Goal: Task Accomplishment & Management: Manage account settings

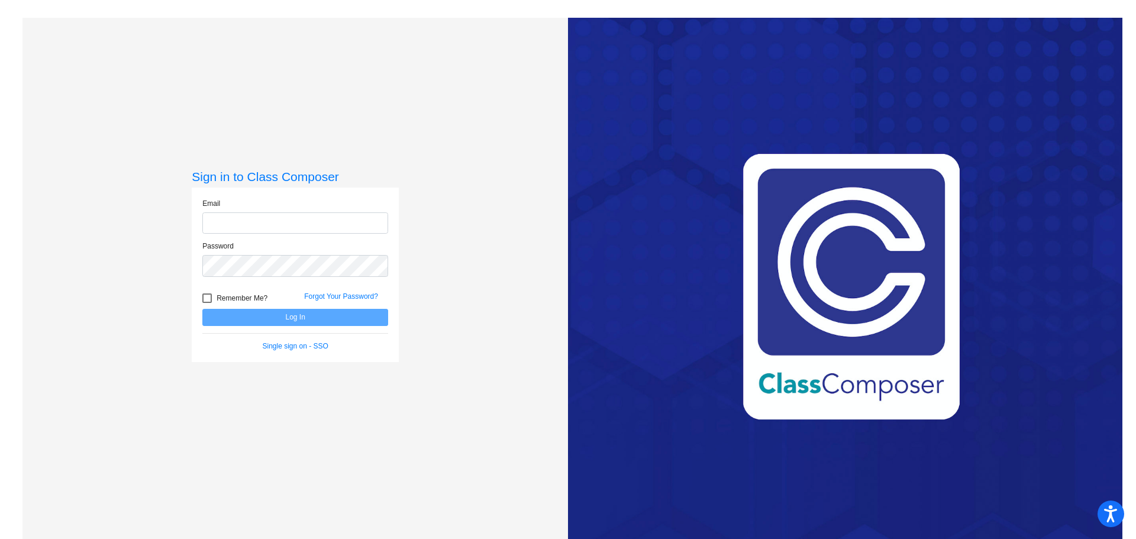
click at [299, 227] on input "email" at bounding box center [295, 223] width 186 height 22
type input "[EMAIL_ADDRESS][DOMAIN_NAME]"
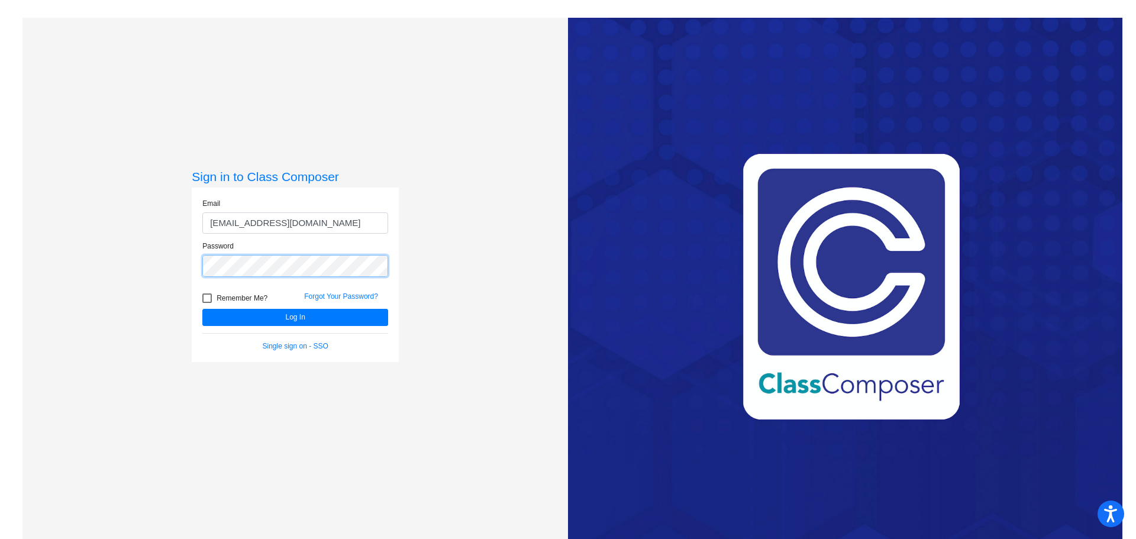
click at [202, 309] on button "Log In" at bounding box center [295, 317] width 186 height 17
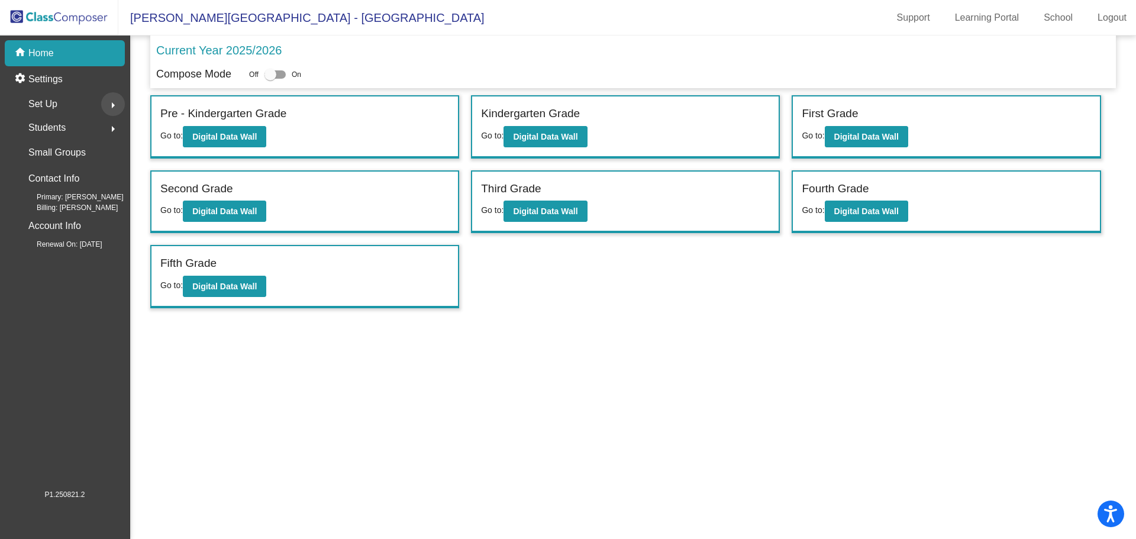
click at [112, 104] on mat-icon "arrow_right" at bounding box center [113, 105] width 14 height 14
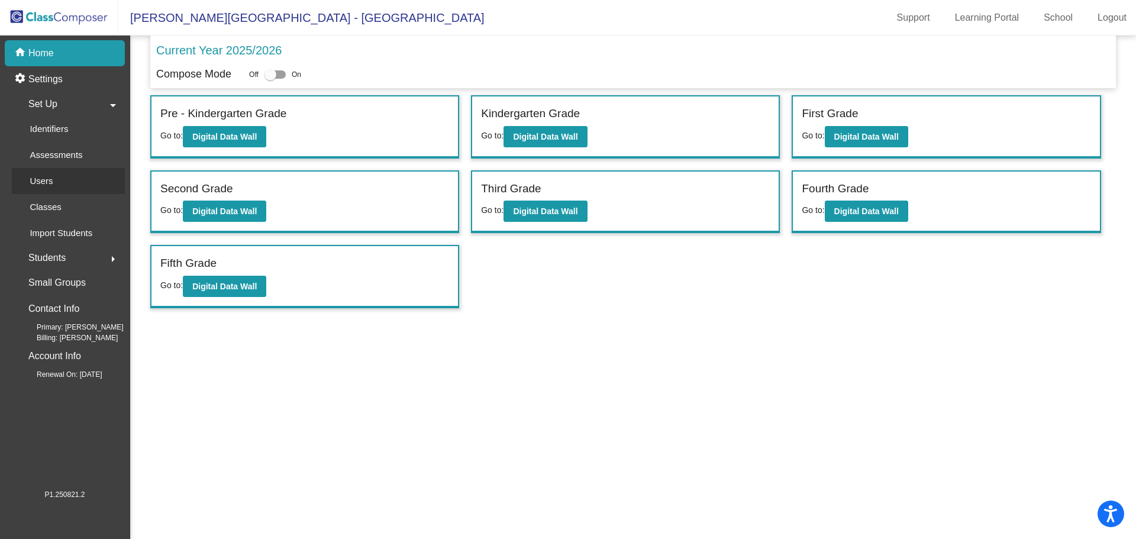
click at [56, 183] on div "Users" at bounding box center [37, 181] width 51 height 26
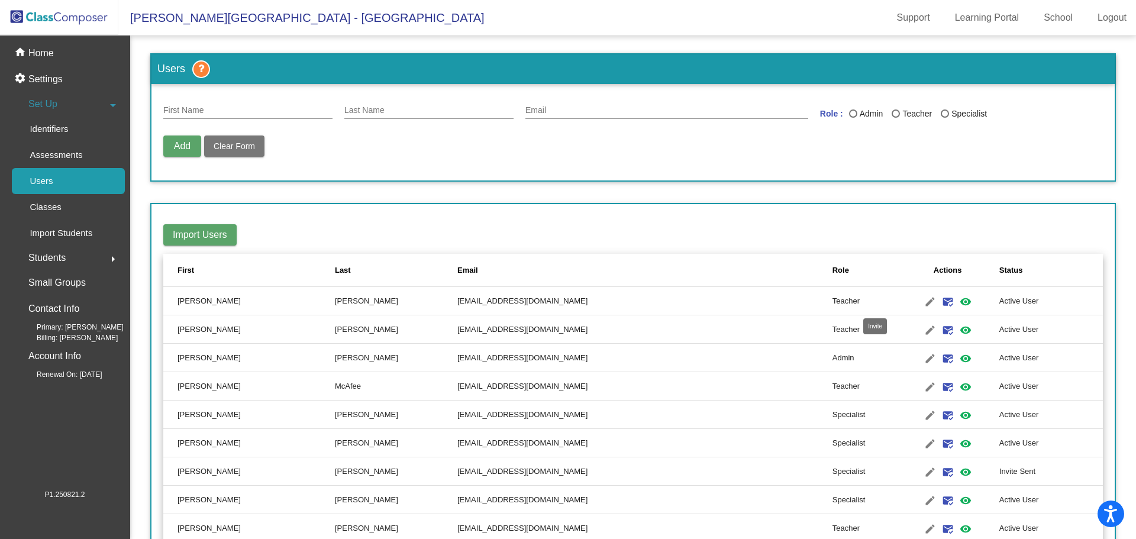
click at [941, 301] on mat-icon "mark_email_read" at bounding box center [948, 302] width 14 height 14
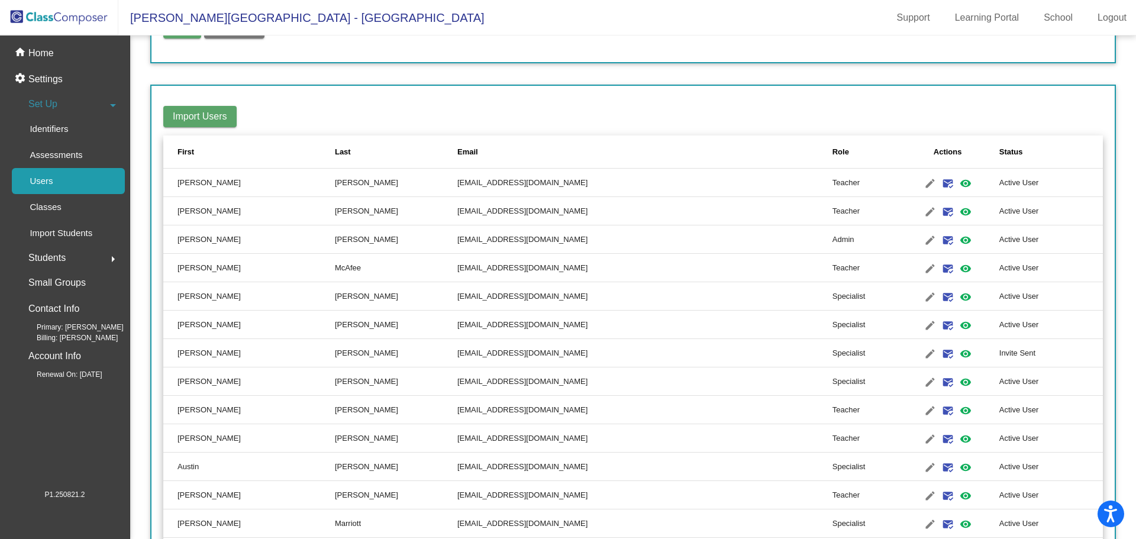
scroll to position [59, 0]
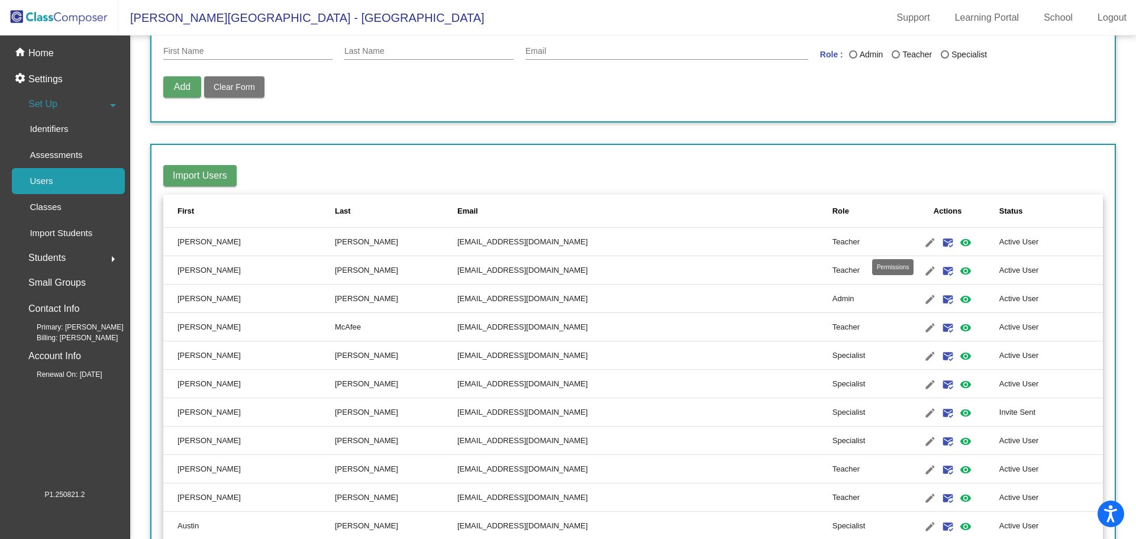
click at [958, 244] on mat-icon "visibility" at bounding box center [965, 242] width 14 height 14
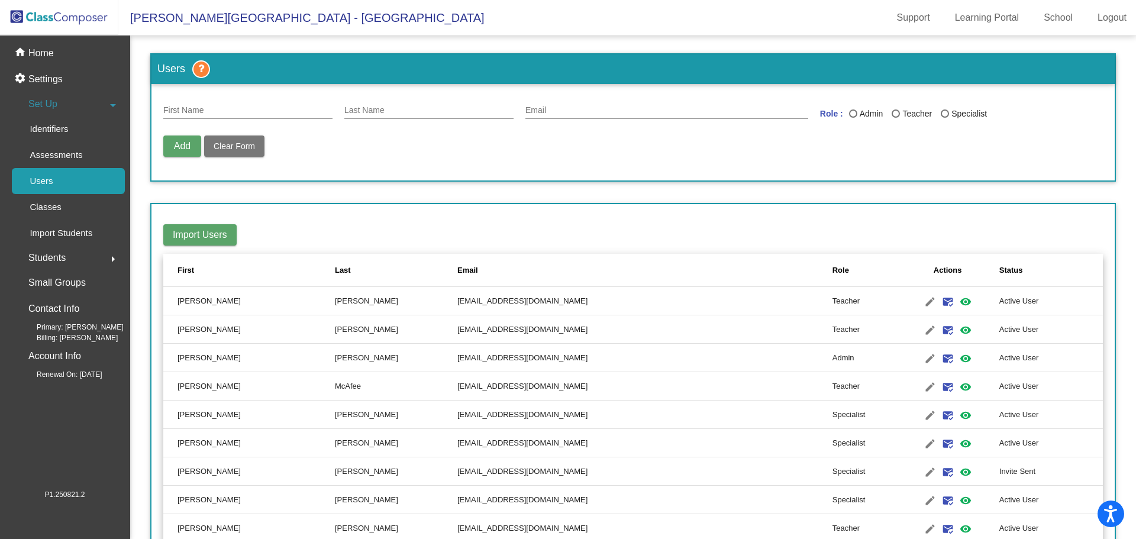
scroll to position [118, 0]
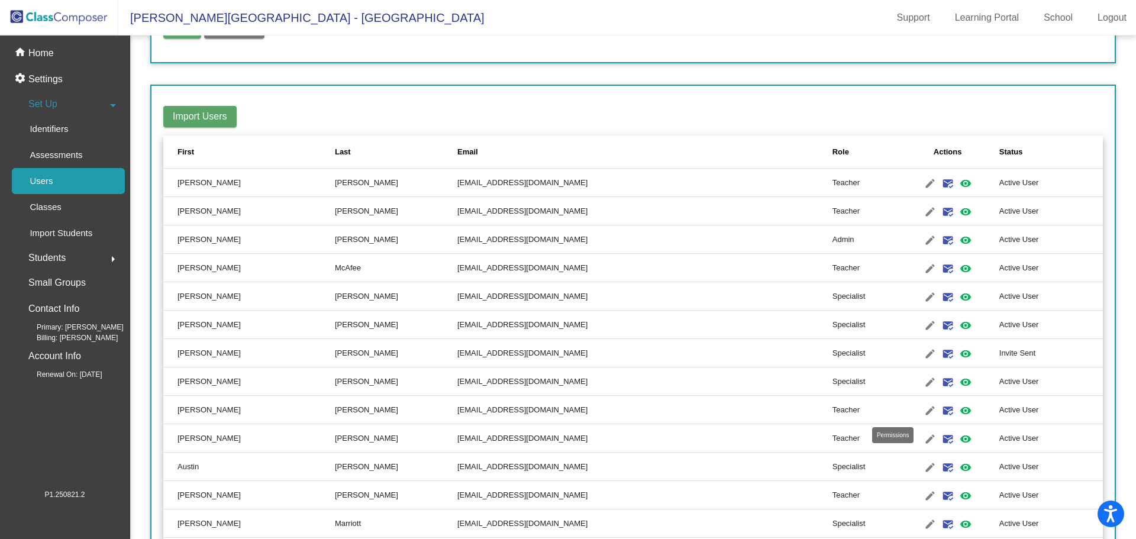
click at [958, 411] on mat-icon "visibility" at bounding box center [965, 410] width 14 height 14
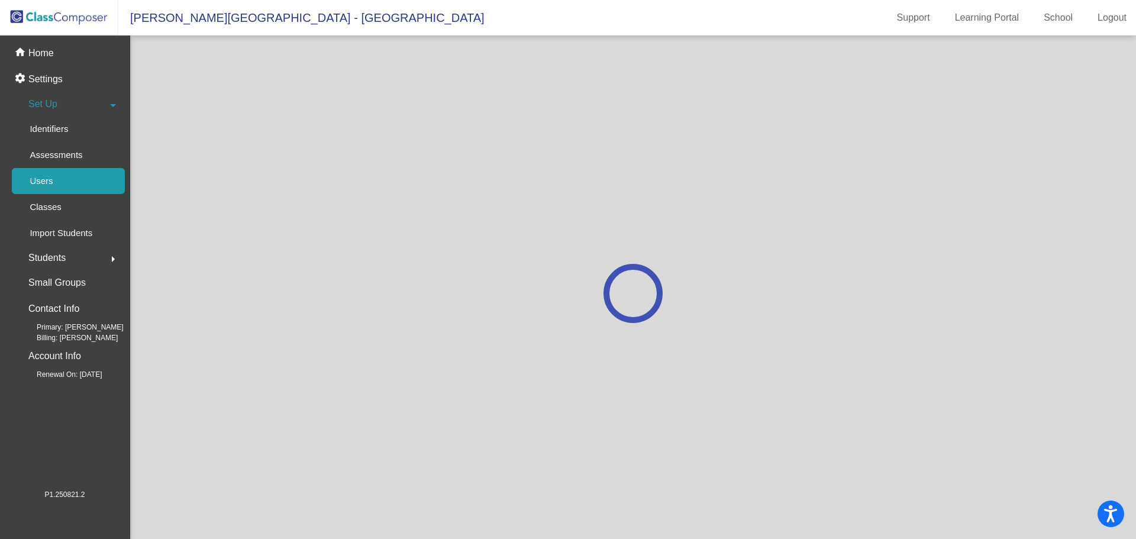
scroll to position [0, 0]
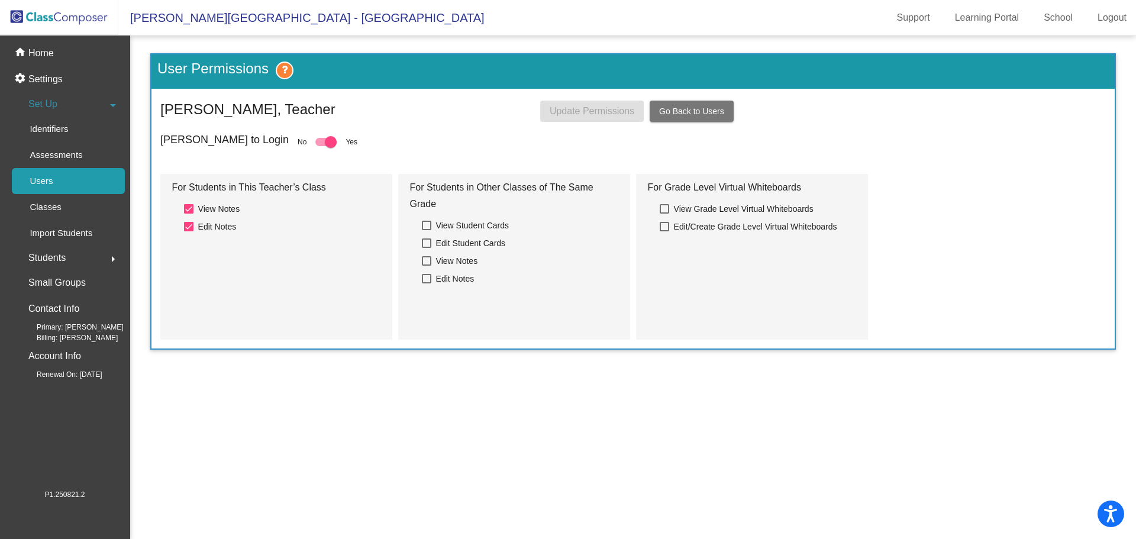
click at [52, 185] on p "Users" at bounding box center [41, 181] width 23 height 14
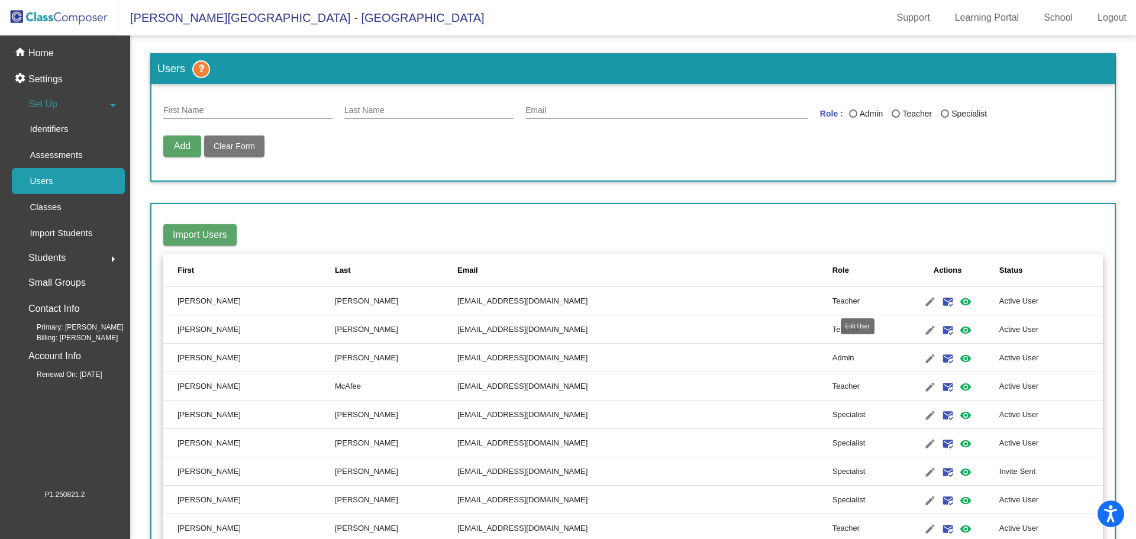
click at [923, 303] on mat-icon "edit" at bounding box center [930, 302] width 14 height 14
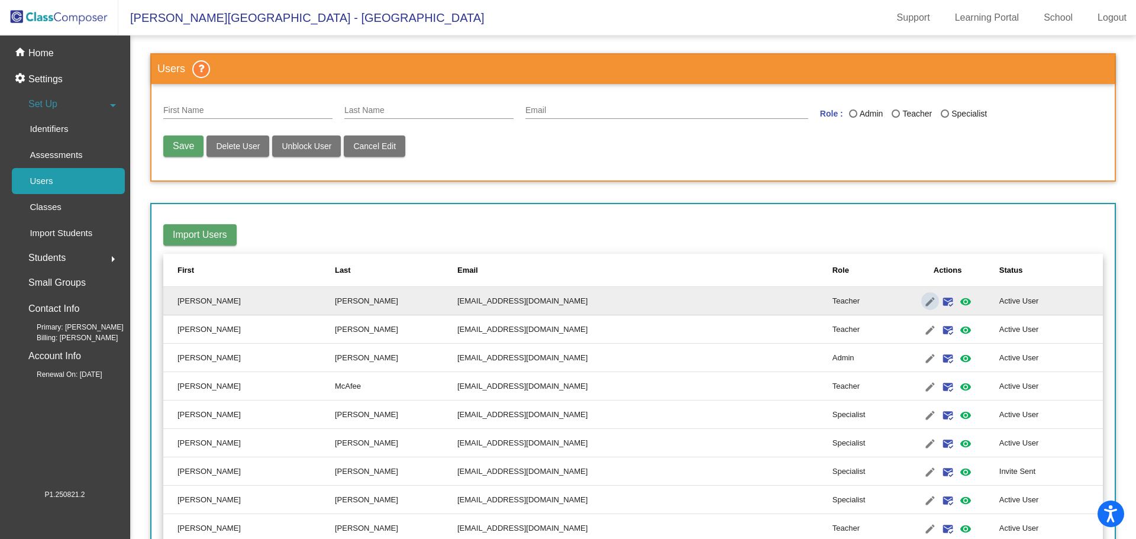
type input "[PERSON_NAME]"
type input "[EMAIL_ADDRESS][DOMAIN_NAME]"
radio input "true"
click at [870, 238] on mat-toolbar-row "Import Users" at bounding box center [632, 235] width 939 height 38
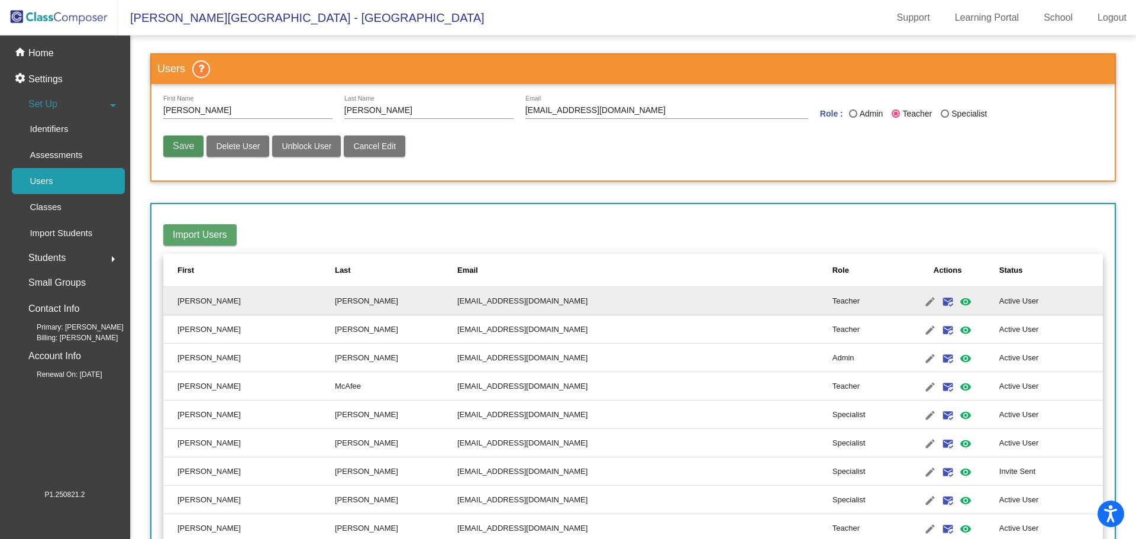
click at [186, 148] on span "Save" at bounding box center [183, 146] width 21 height 10
radio input "false"
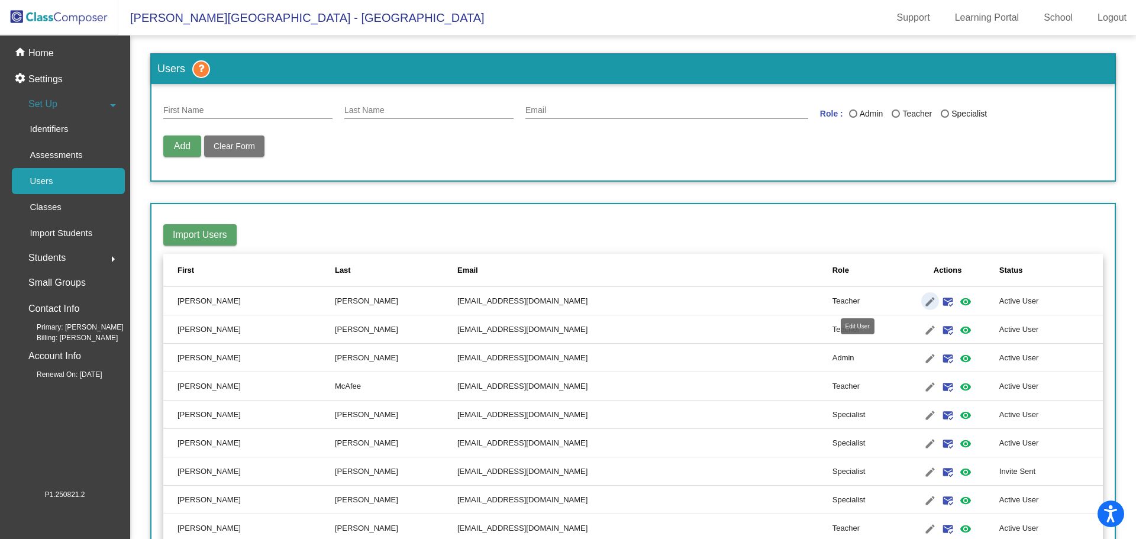
click at [923, 303] on mat-icon "edit" at bounding box center [930, 302] width 14 height 14
type input "[PERSON_NAME]"
type input "[EMAIL_ADDRESS][DOMAIN_NAME]"
radio input "true"
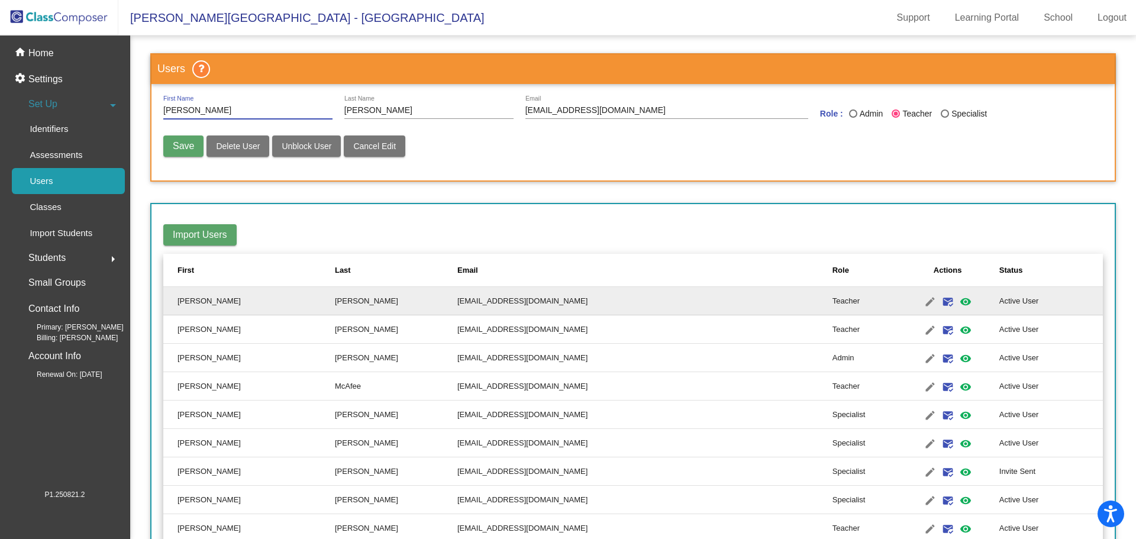
click at [320, 147] on span "Unblock User" at bounding box center [307, 145] width 50 height 9
radio input "false"
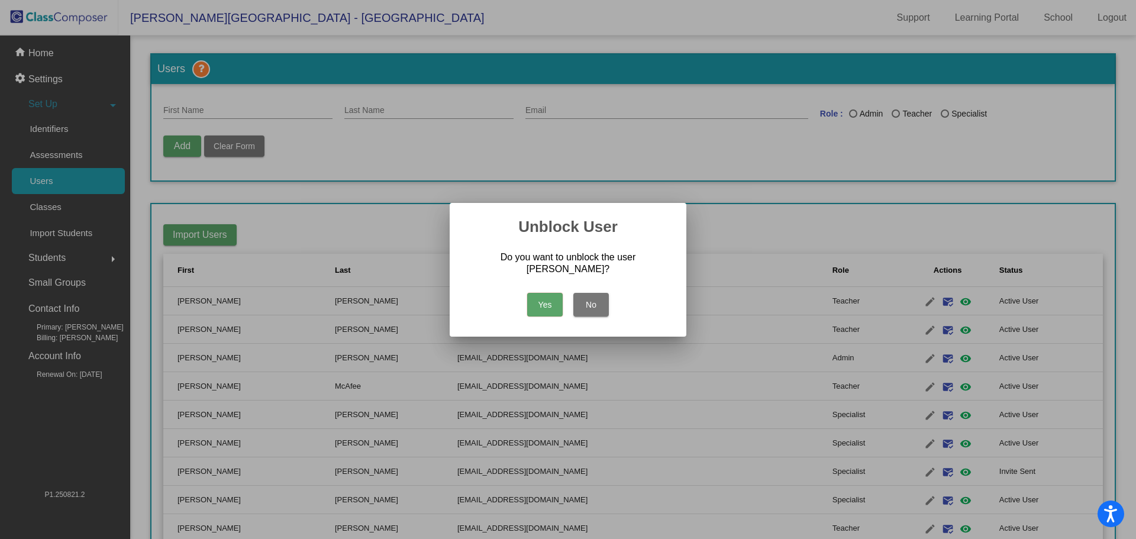
click at [544, 306] on button "Yes" at bounding box center [544, 305] width 35 height 24
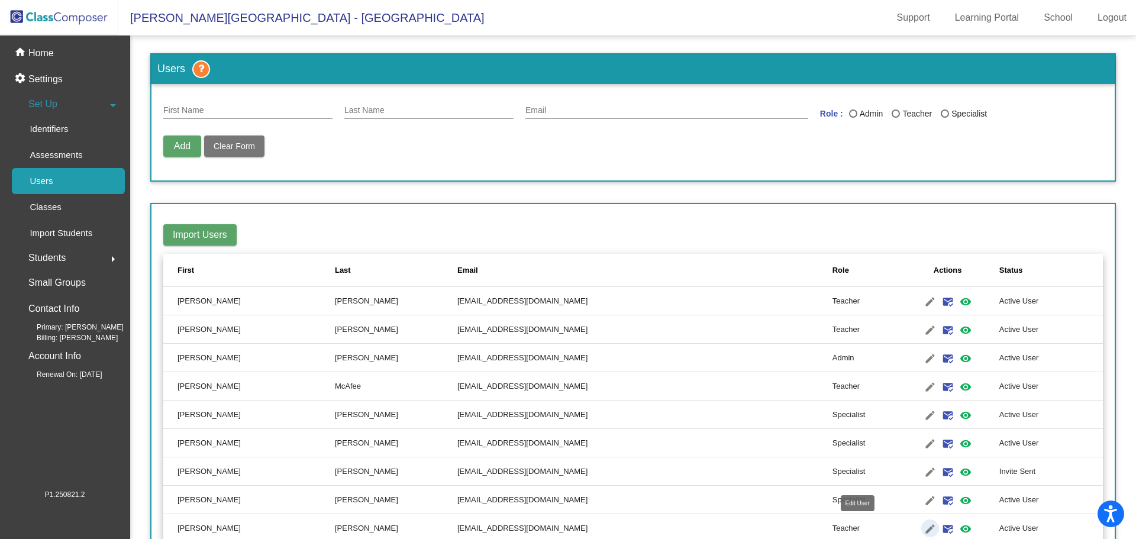
click at [923, 531] on mat-icon "edit" at bounding box center [930, 529] width 14 height 14
type input "[PERSON_NAME]"
type input "[EMAIL_ADDRESS][DOMAIN_NAME]"
radio input "true"
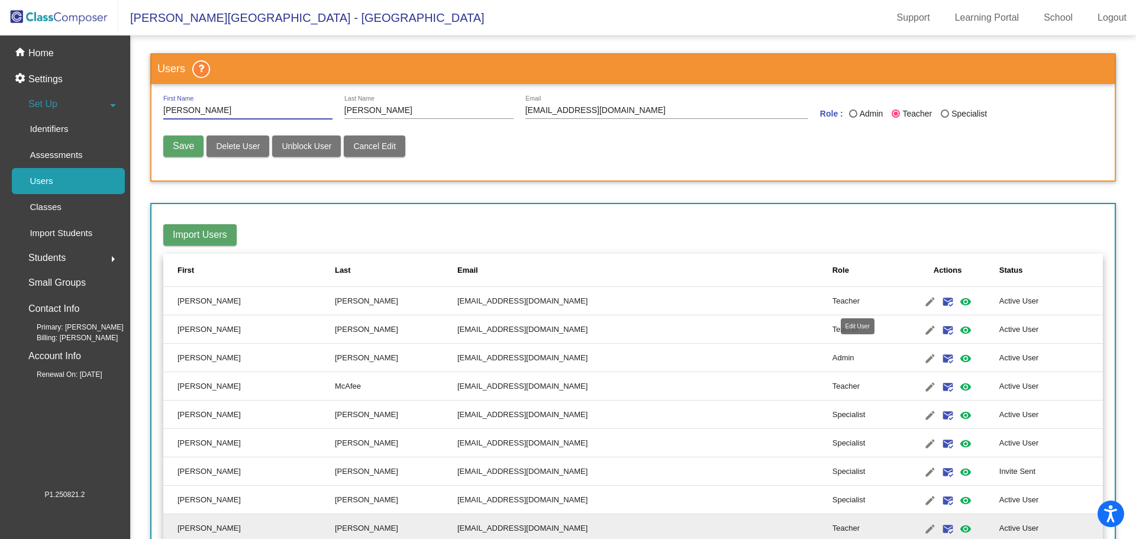
click at [923, 302] on mat-icon "edit" at bounding box center [930, 302] width 14 height 14
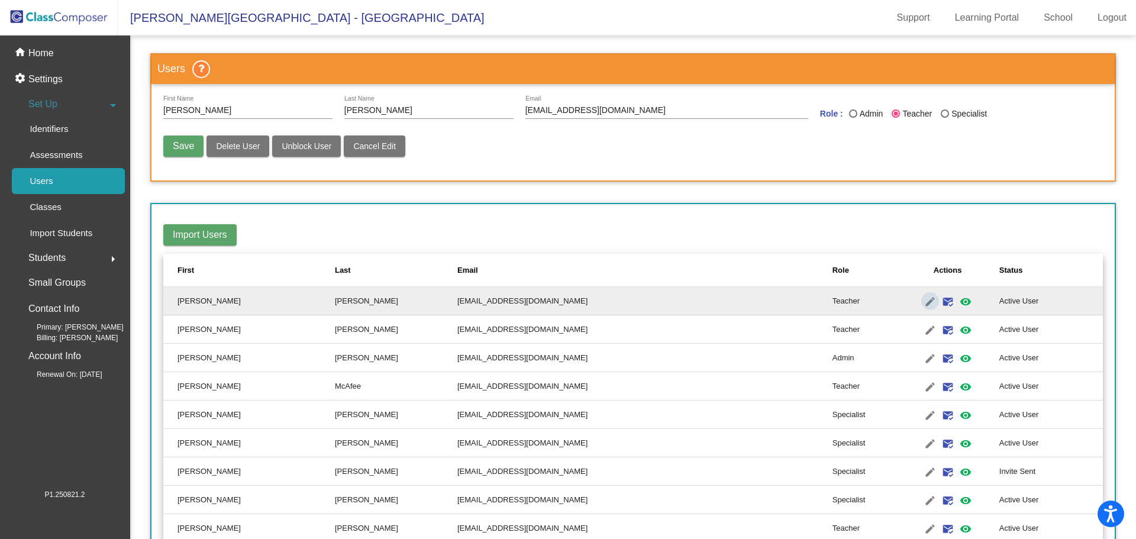
type input "[PERSON_NAME]"
type input "[EMAIL_ADDRESS][DOMAIN_NAME]"
click at [941, 300] on mat-icon "mark_email_read" at bounding box center [948, 302] width 14 height 14
radio input "false"
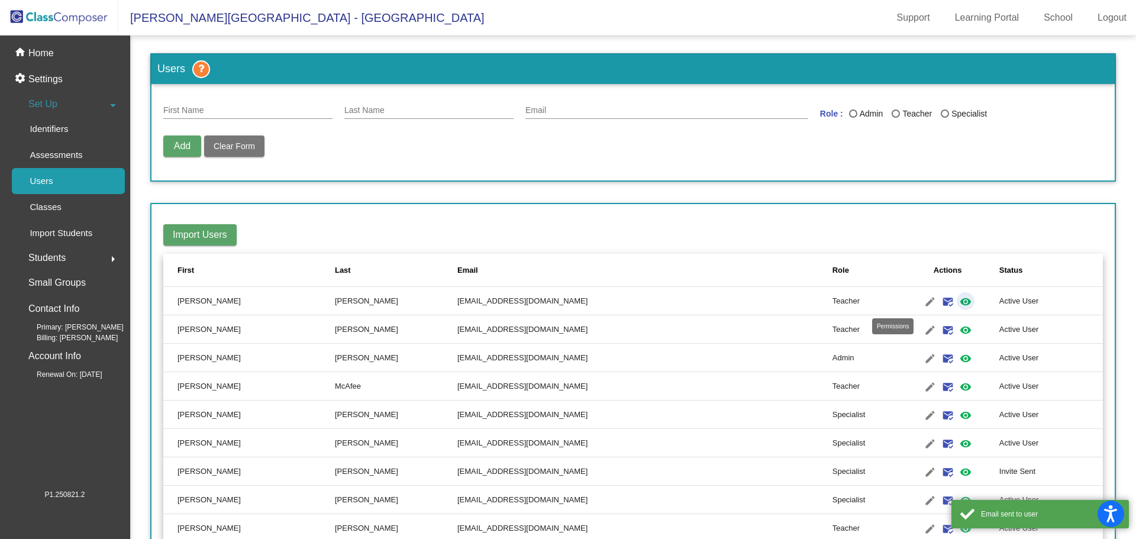
click at [958, 301] on mat-icon "visibility" at bounding box center [965, 302] width 14 height 14
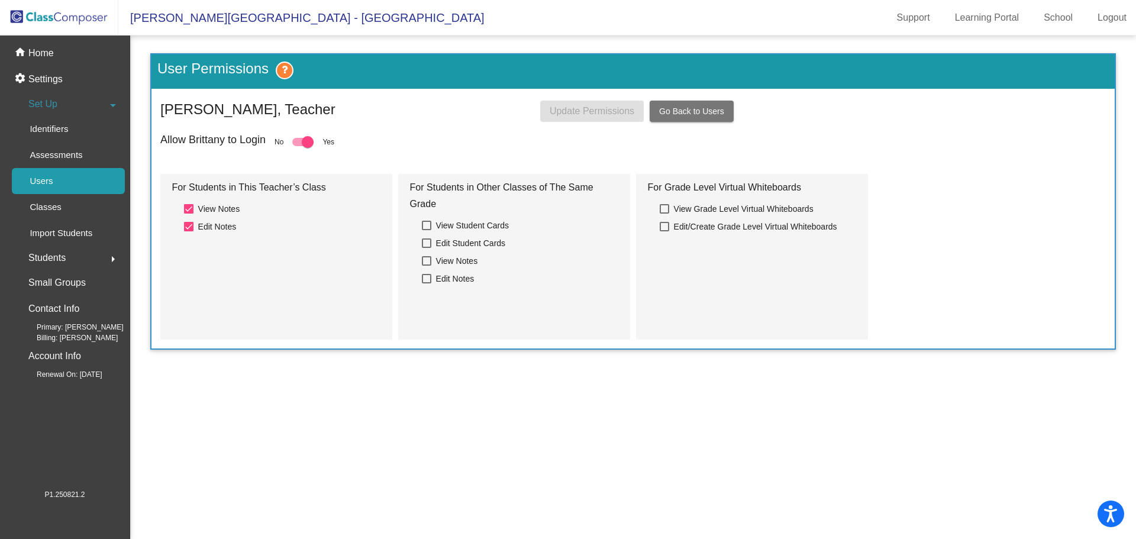
click at [684, 110] on span "Go Back to Users" at bounding box center [691, 110] width 65 height 9
